Goal: Information Seeking & Learning: Learn about a topic

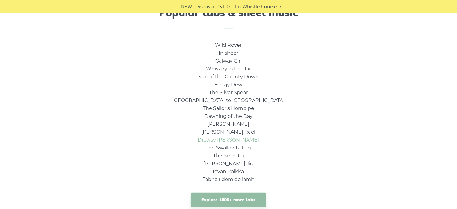
scroll to position [425, 0]
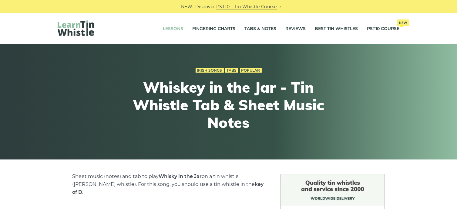
click at [172, 29] on link "Lessons" at bounding box center [173, 28] width 20 height 15
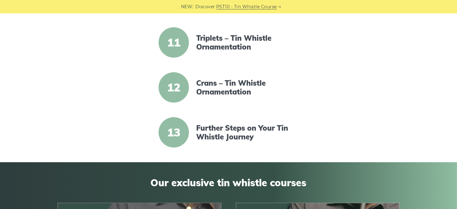
scroll to position [607, 0]
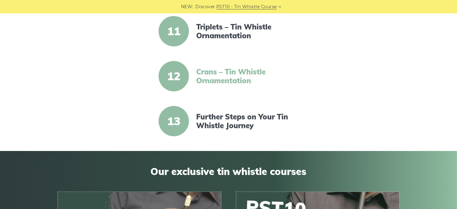
click at [231, 70] on link "Crans – Tin Whistle Ornamentation" at bounding box center [248, 76] width 104 height 18
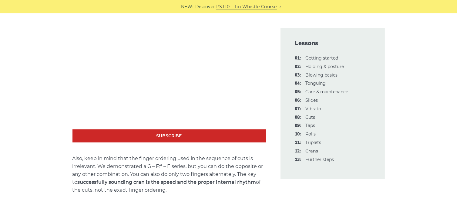
scroll to position [334, 0]
